Goal: Information Seeking & Learning: Learn about a topic

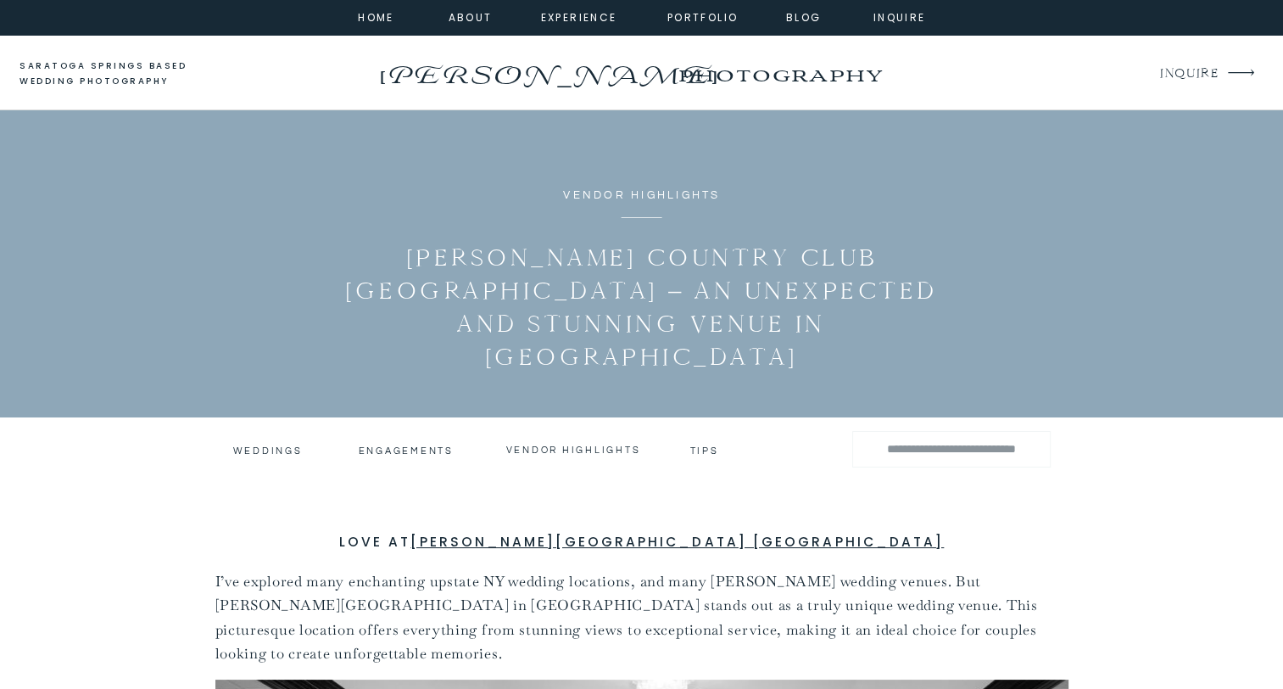
click at [609, 451] on h3 "vendor highlights" at bounding box center [574, 450] width 136 height 12
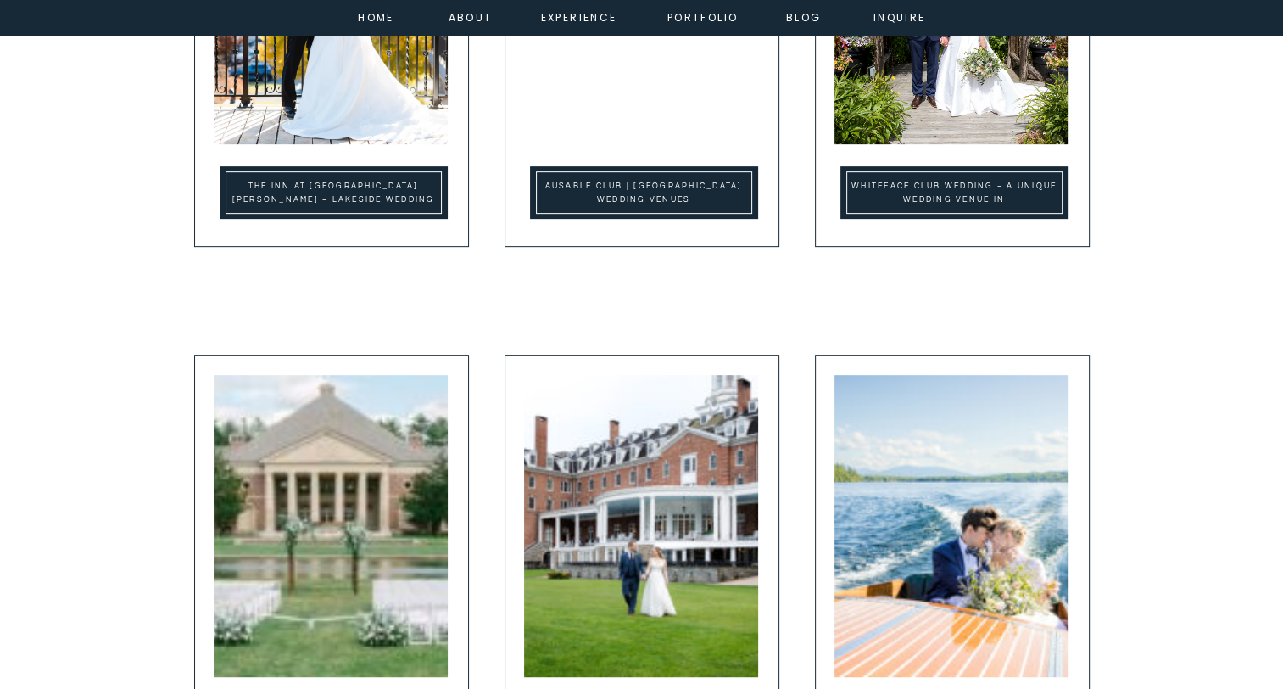
scroll to position [1016, 0]
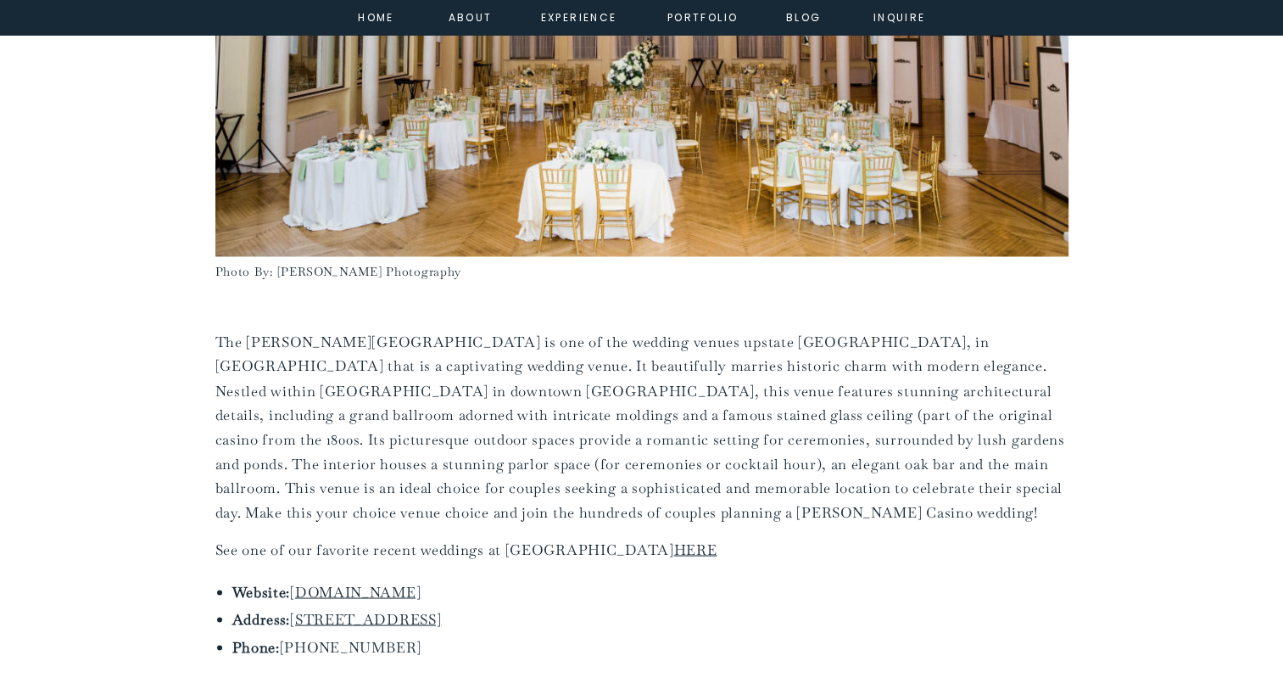
scroll to position [2828, 0]
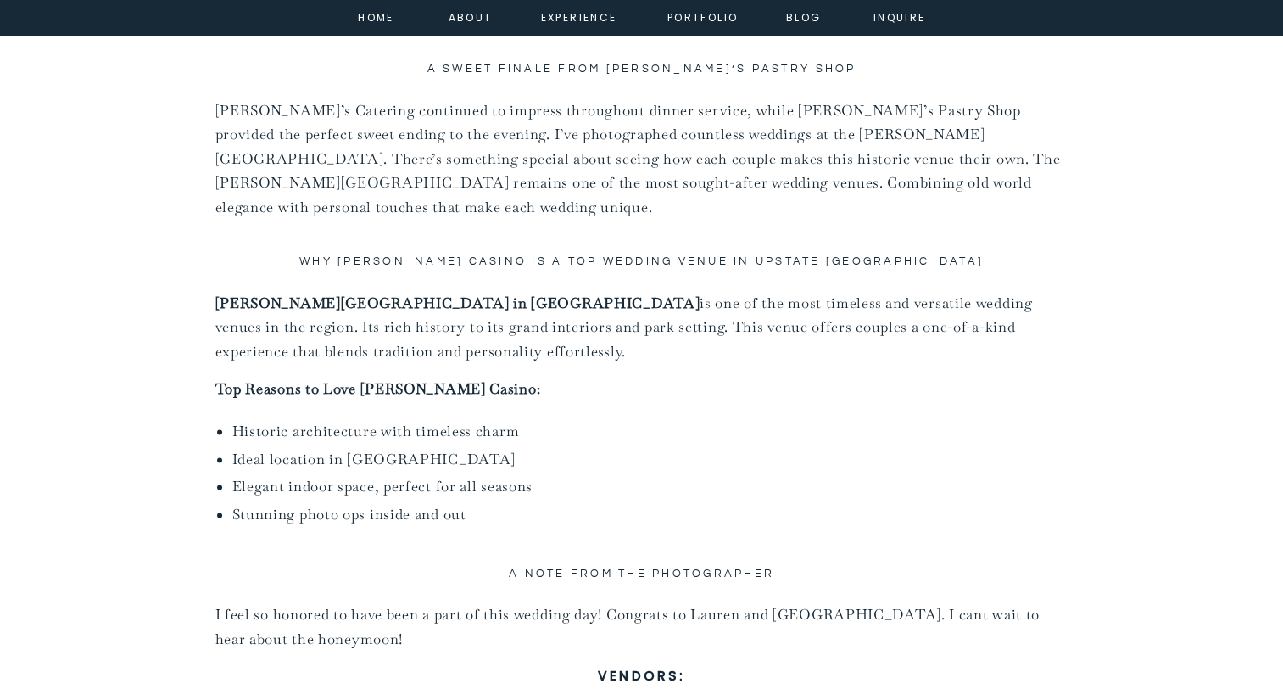
scroll to position [2228, 0]
